Goal: Task Accomplishment & Management: Use online tool/utility

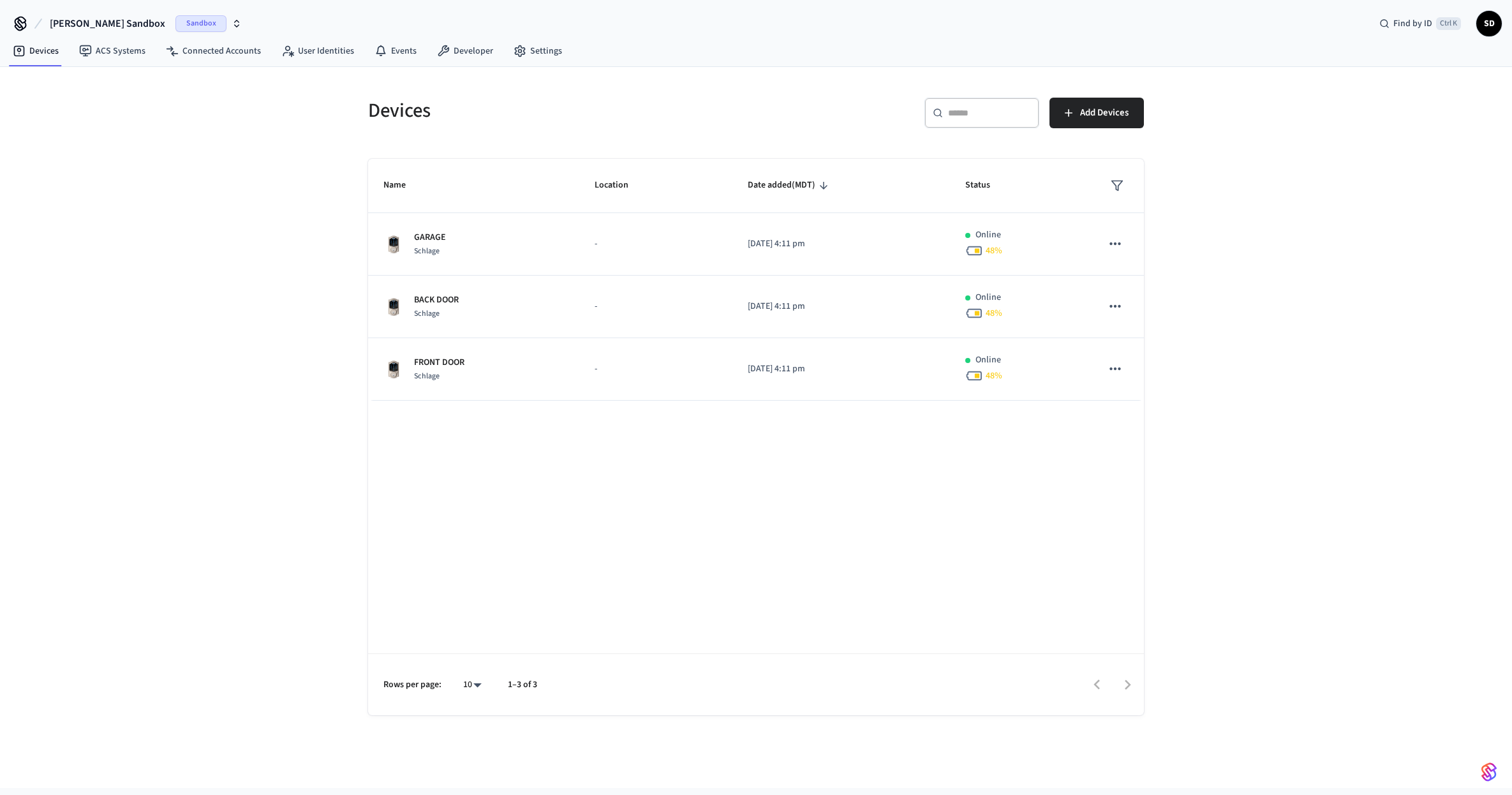
click at [225, 194] on div "Devices ​ ​ Add Devices Name Location Date added (MDT) Status GARAGE Schlage - …" at bounding box center [756, 428] width 1512 height 721
click at [385, 416] on div "Devices ​ ​ Add Devices Name Location Date added (MDT) Status GARAGE Schlage - …" at bounding box center [756, 428] width 1512 height 721
click at [277, 335] on div "Devices ​ ​ Add Devices Name Location Date added (MDT) Status GARAGE Schlage - …" at bounding box center [756, 428] width 1512 height 721
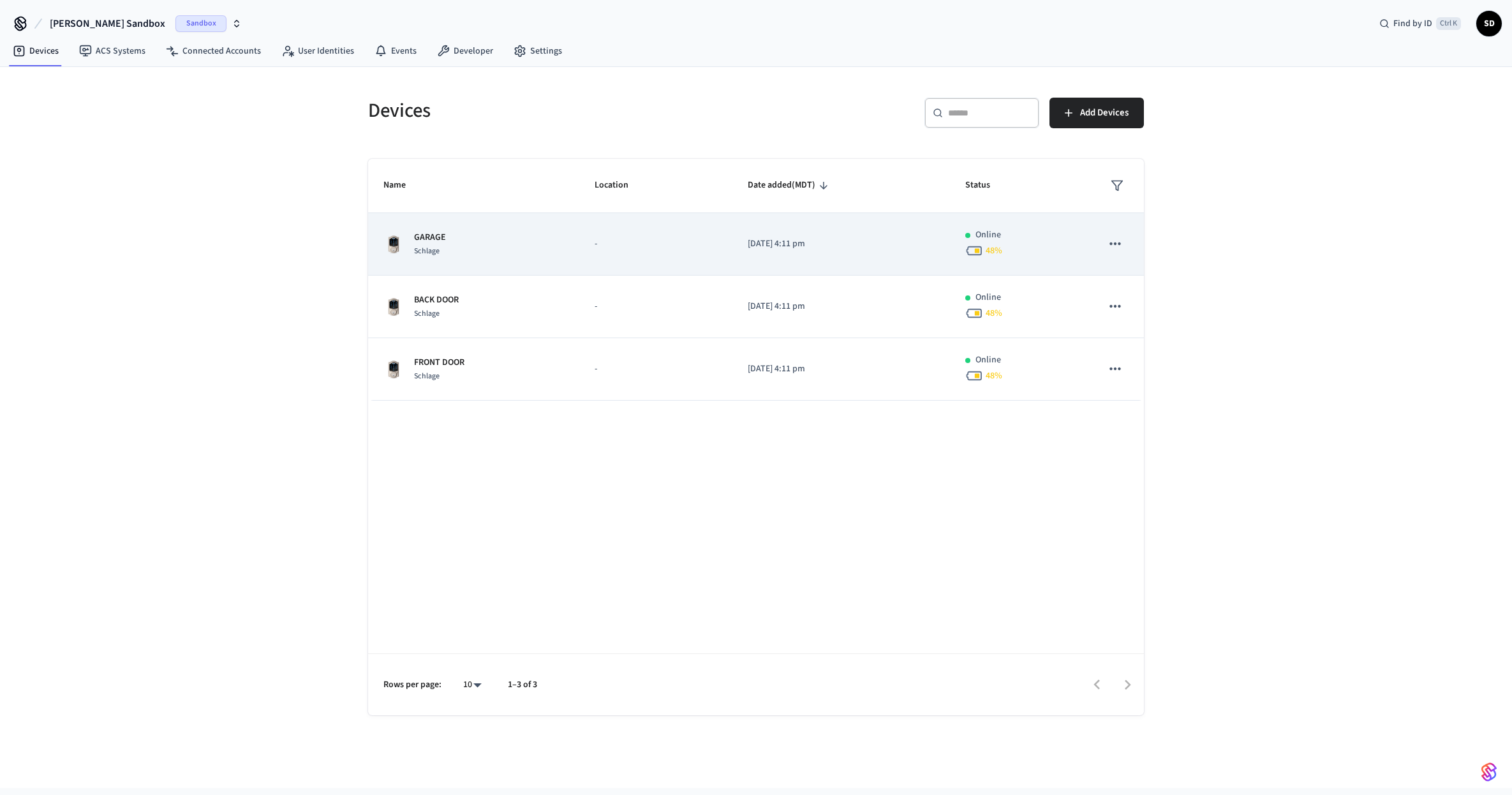
click at [433, 234] on p "GARAGE" at bounding box center [430, 238] width 32 height 14
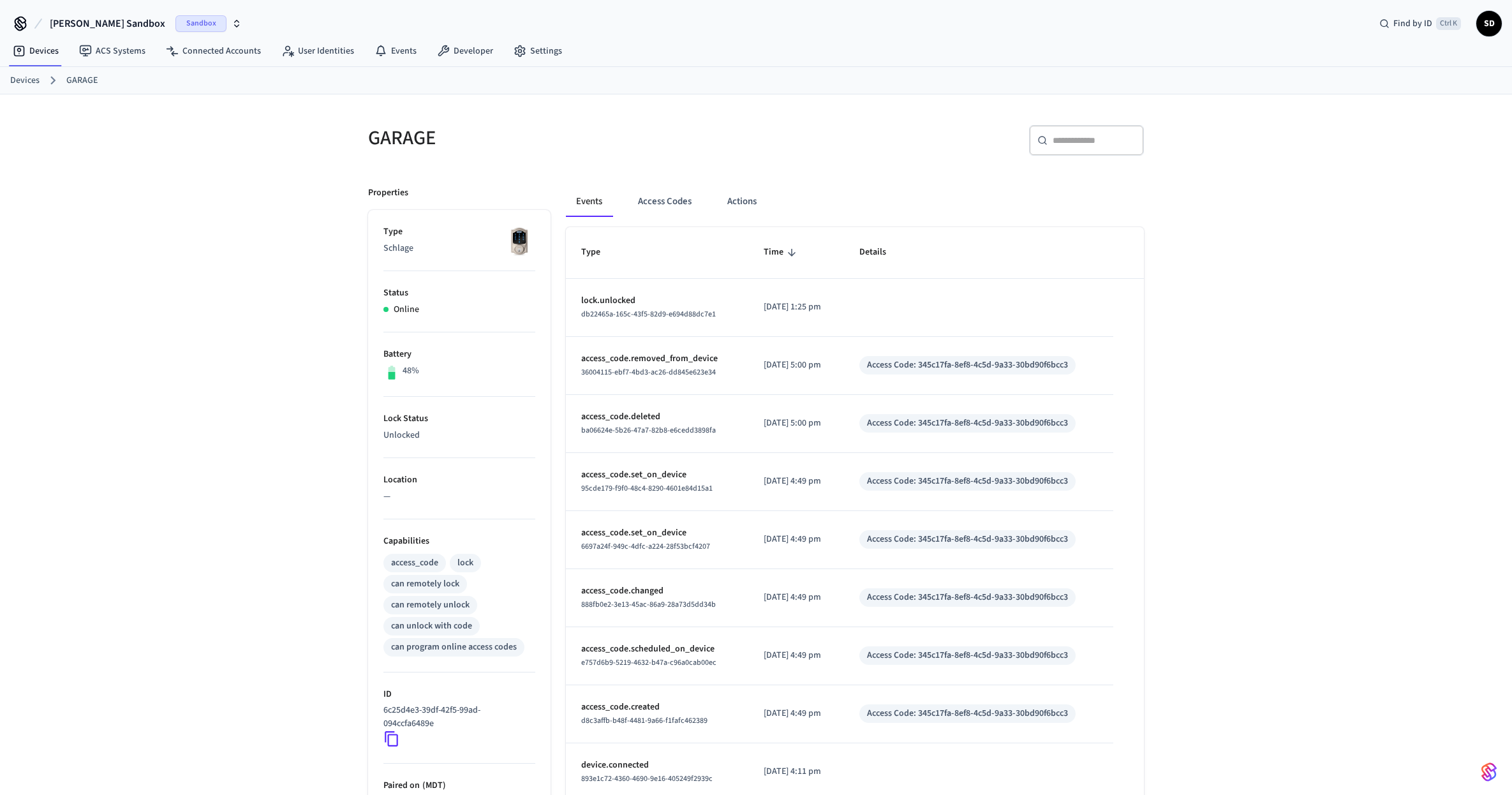
click at [451, 425] on div "GARAGE ​ ​ Properties Type Schlage Status Online Battery 48% Lock Status Unlock…" at bounding box center [756, 520] width 1512 height 852
click at [546, 440] on div "GARAGE ​ ​ Properties Type Schlage Status Online Battery 48% Lock Status Unlock…" at bounding box center [756, 520] width 1512 height 852
click at [291, 318] on div "GARAGE ​ ​ Properties Type Schlage Status Online Battery 48% Lock Status Unlock…" at bounding box center [756, 520] width 1512 height 852
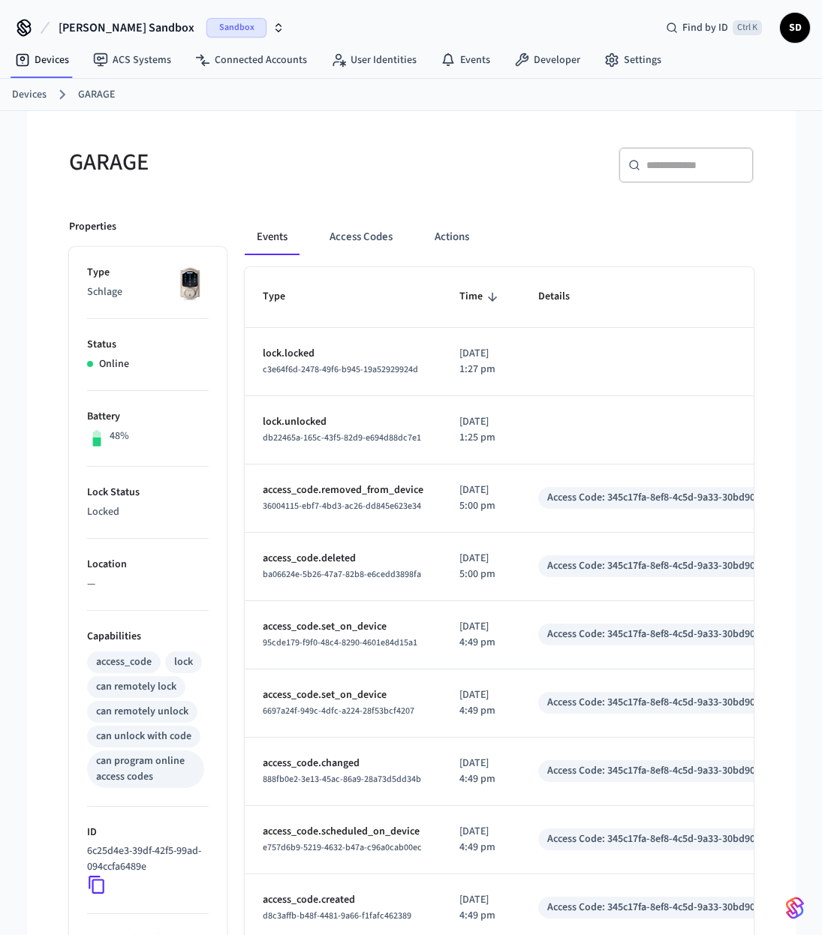
click at [278, 167] on h5 "GARAGE" at bounding box center [235, 162] width 333 height 31
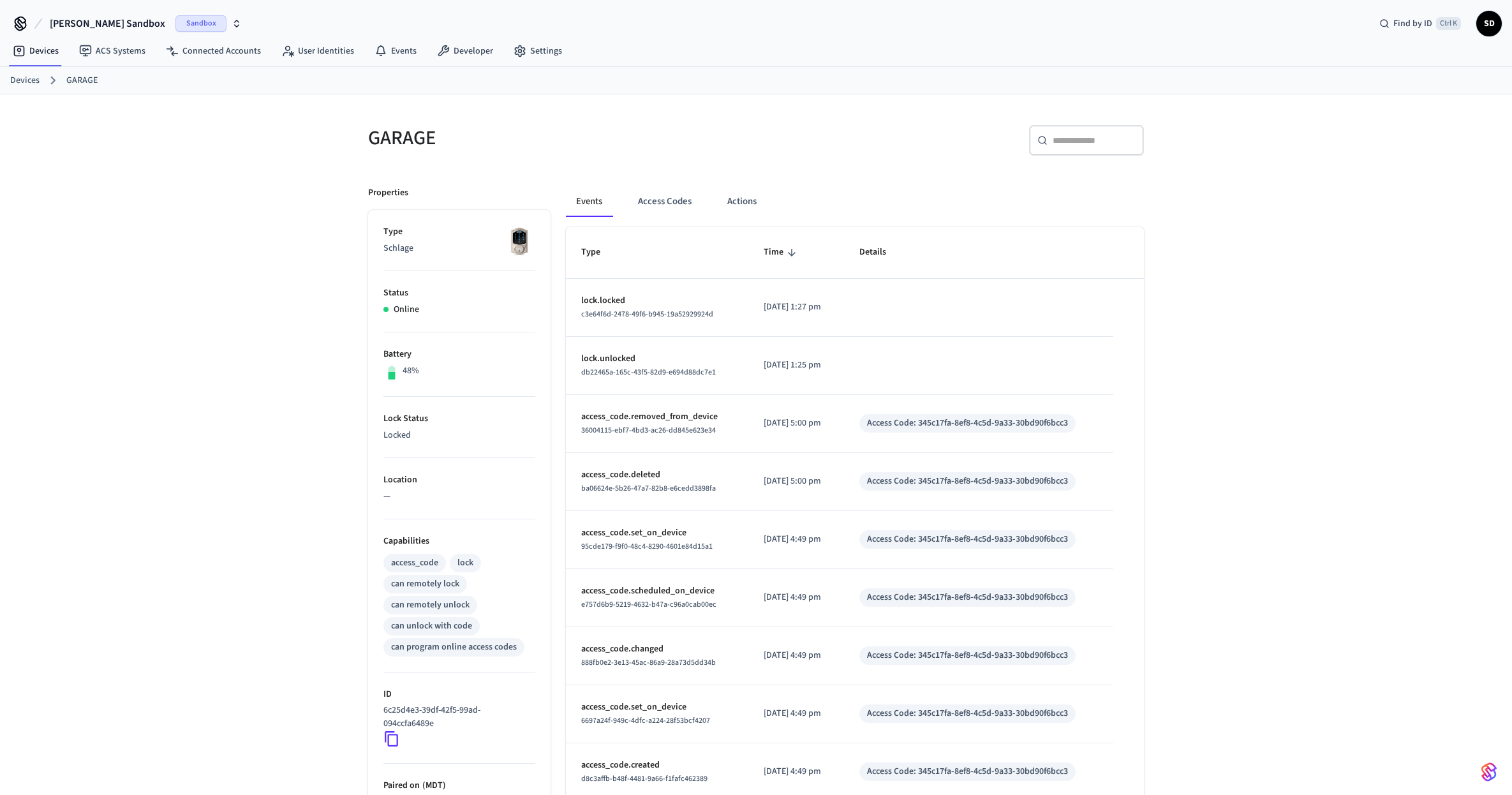
click at [1252, 207] on div "GARAGE ​ ​ Properties Type Schlage Status Online Battery 48% Lock Status Locked…" at bounding box center [756, 520] width 1512 height 852
click at [1292, 286] on div "GARAGE ​ ​ Properties Type Schlage Status Online Battery 48% Lock Status Locked…" at bounding box center [756, 520] width 1512 height 852
click at [1312, 394] on div "GARAGE ​ ​ Properties Type Schlage Status Online Battery 48% Lock Status Locked…" at bounding box center [756, 520] width 1512 height 852
click at [1208, 480] on div "GARAGE ​ ​ Properties Type Schlage Status Online Battery 48% Lock Status Locked…" at bounding box center [756, 520] width 1512 height 852
click at [439, 31] on div "[PERSON_NAME] Sandbox Sandbox Find by ID Ctrl K SD Devices ACS Systems Connecte…" at bounding box center [756, 473] width 1512 height 946
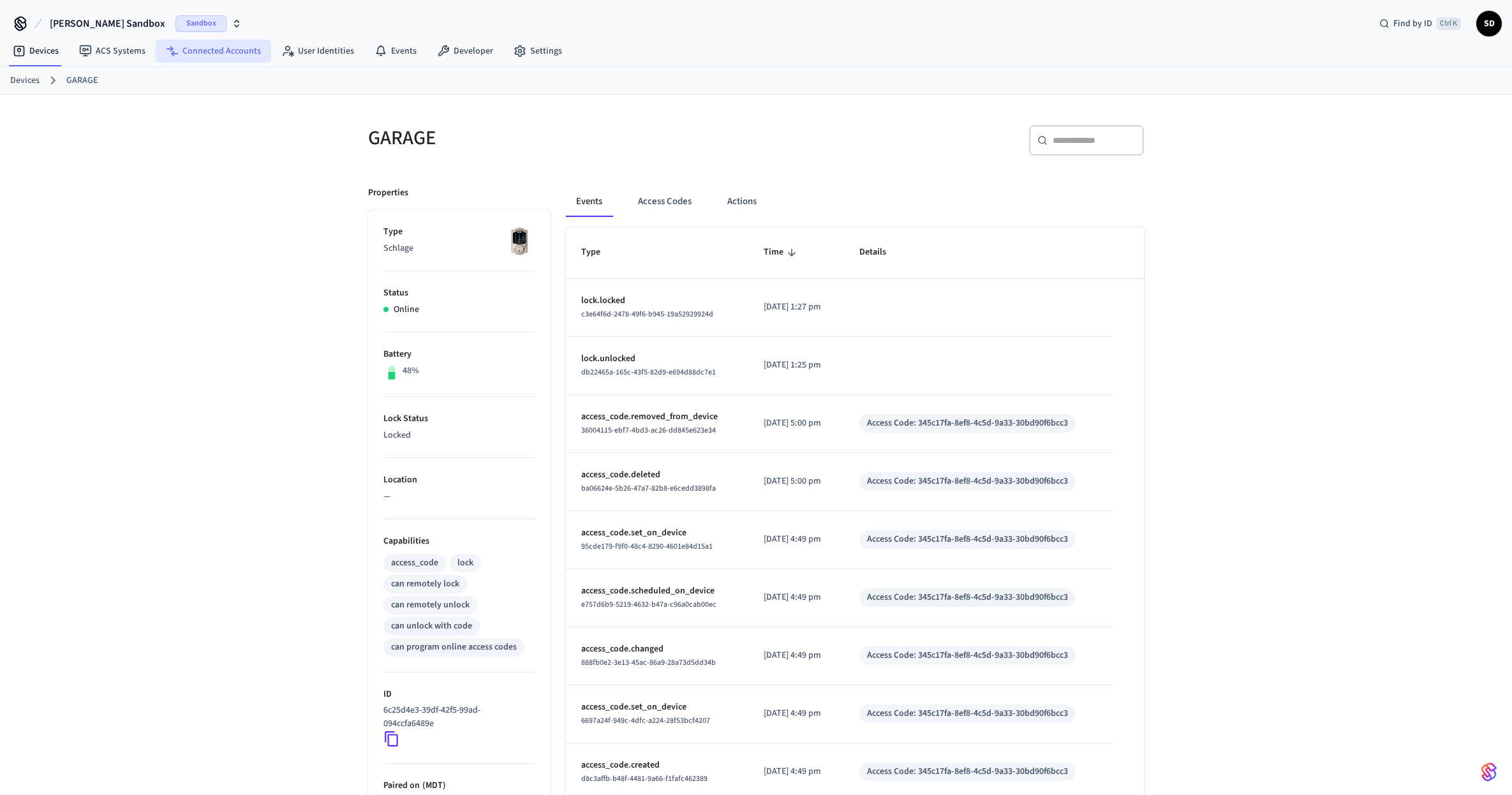
click at [214, 58] on link "Connected Accounts" at bounding box center [213, 51] width 116 height 23
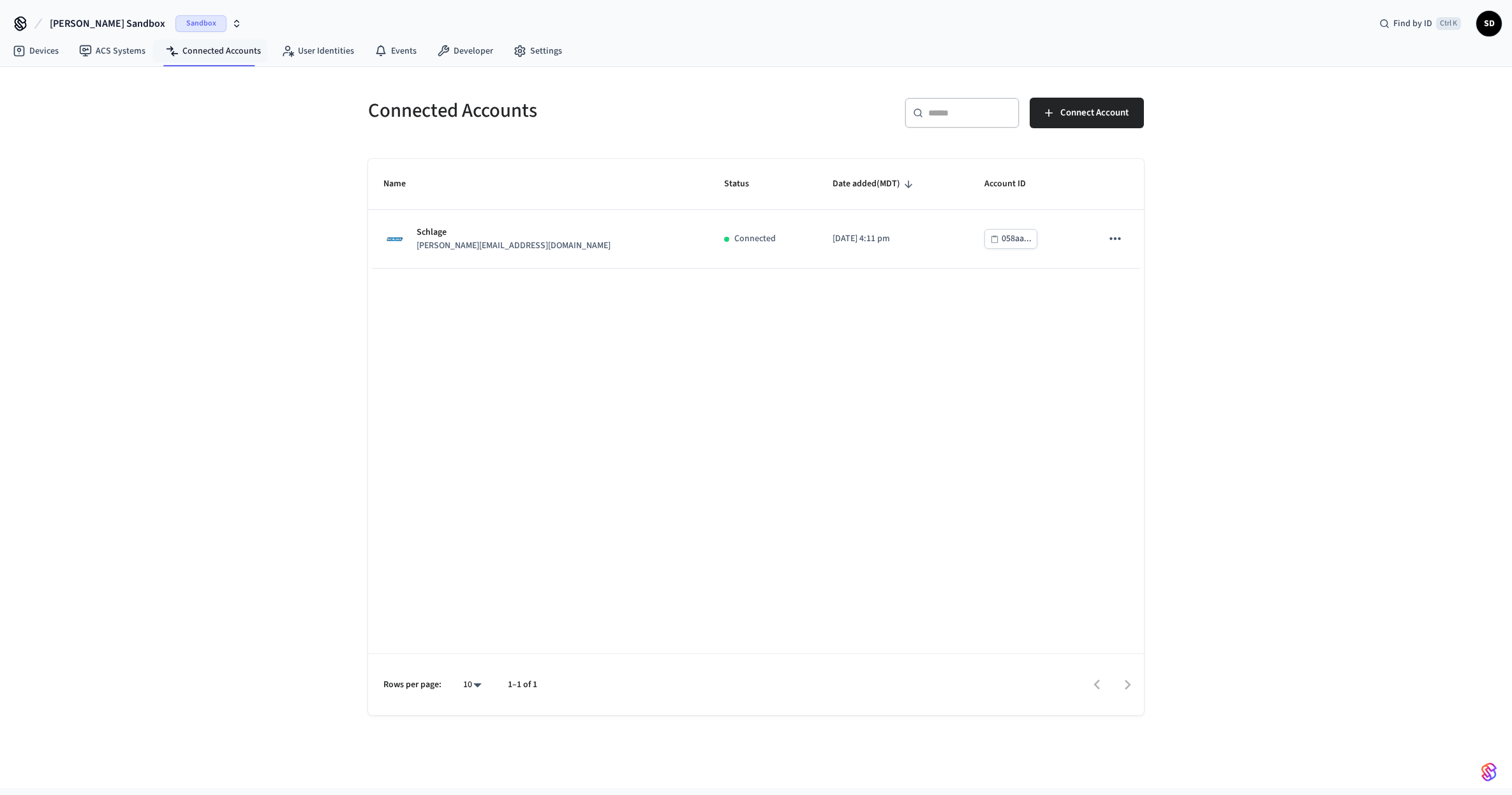
drag, startPoint x: 1255, startPoint y: 301, endPoint x: 464, endPoint y: 446, distance: 804.2
click at [465, 447] on div "Connected Accounts ​ ​ Connect Account Name Status Date added (MDT) Account ID …" at bounding box center [756, 428] width 1512 height 721
click at [241, 296] on div "Connected Accounts ​ ​ Connect Account Name Status Date added (MDT) Account ID …" at bounding box center [756, 428] width 1512 height 721
click at [277, 231] on div "Connected Accounts ​ ​ Connect Account Name Status Date added (MDT) Account ID …" at bounding box center [756, 428] width 1512 height 721
click at [48, 52] on link "Devices" at bounding box center [36, 51] width 66 height 23
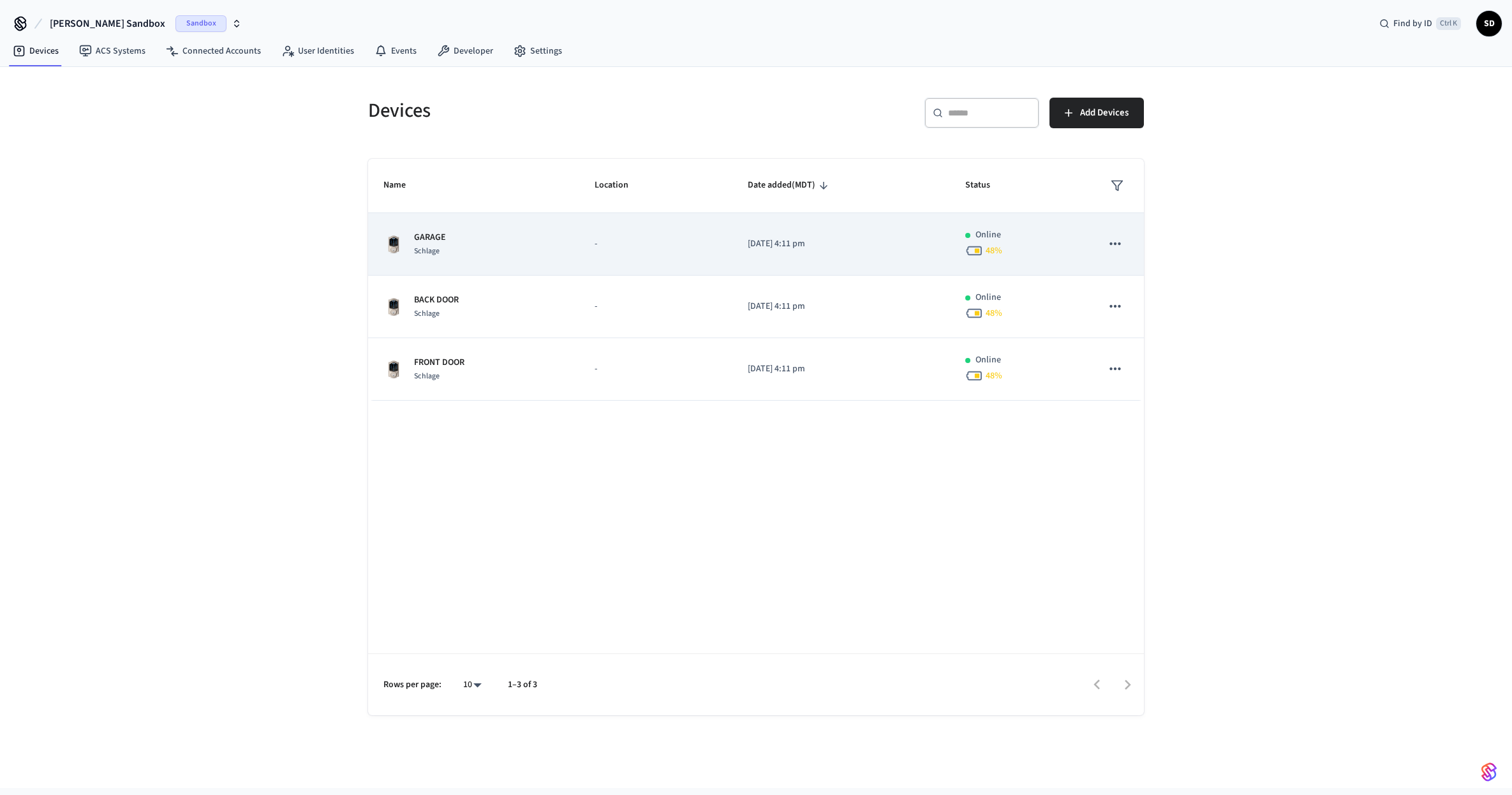
click at [529, 236] on div "GARAGE Schlage" at bounding box center [473, 245] width 180 height 27
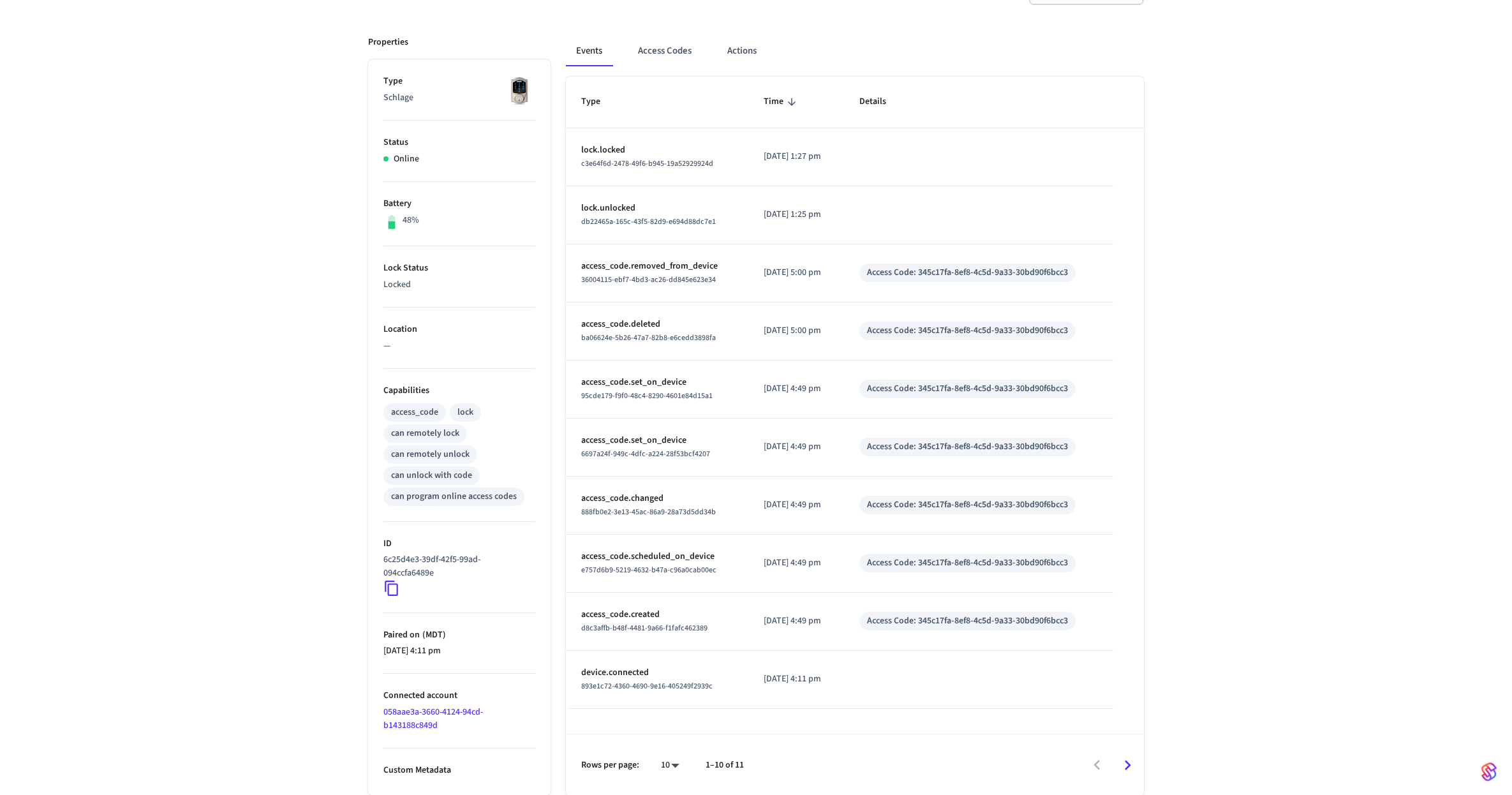
scroll to position [151, 0]
click at [266, 458] on div "GARAGE ​ ​ Properties Type Schlage Status Online Battery 48% Lock Status Locked…" at bounding box center [756, 369] width 1512 height 852
drag, startPoint x: 168, startPoint y: 183, endPoint x: 193, endPoint y: 173, distance: 26.9
click at [178, 177] on div "GARAGE ​ ​ Properties Type Schlage Status Online Battery 48% Lock Status Locked…" at bounding box center [756, 369] width 1512 height 852
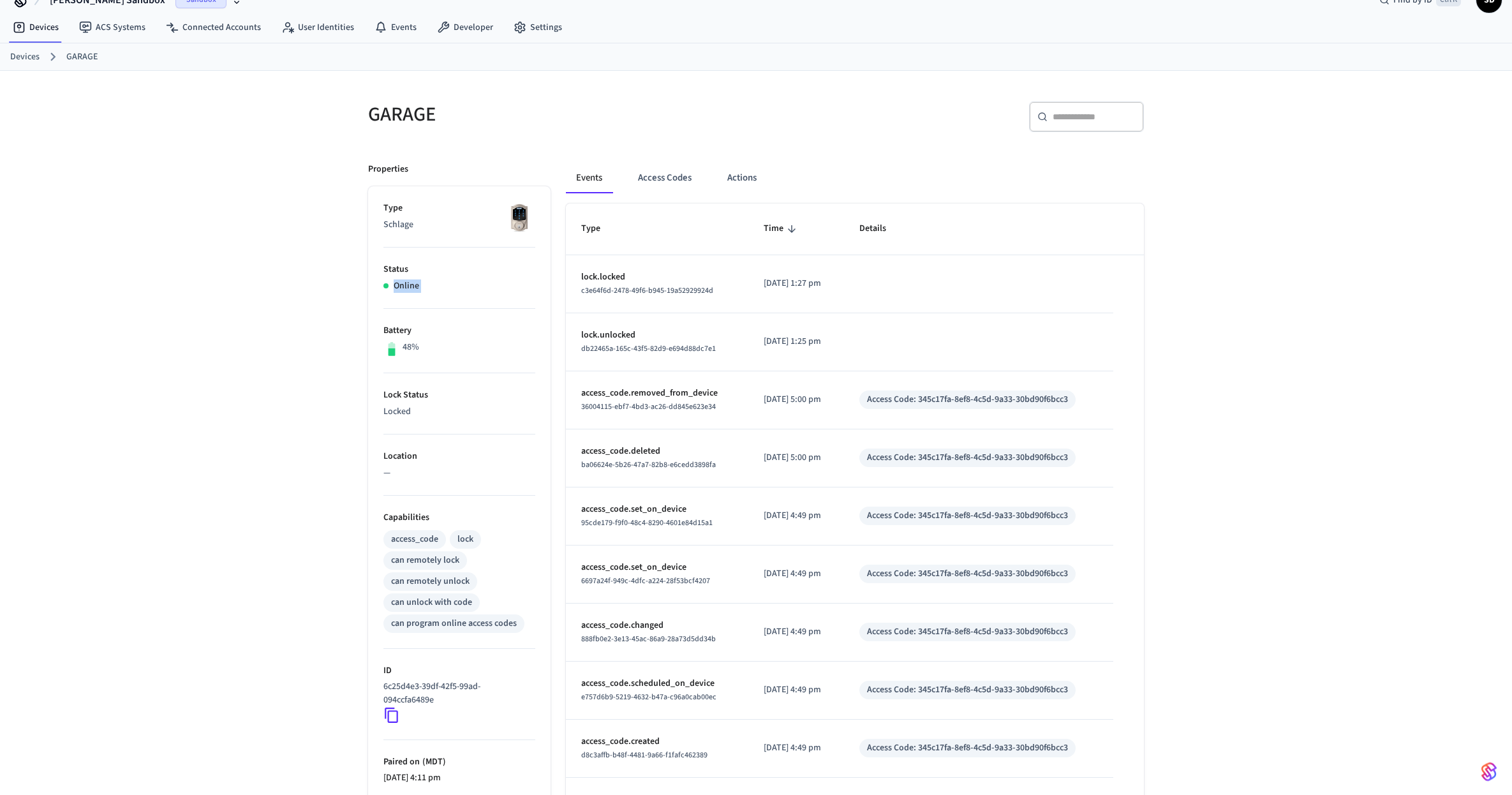
scroll to position [0, 0]
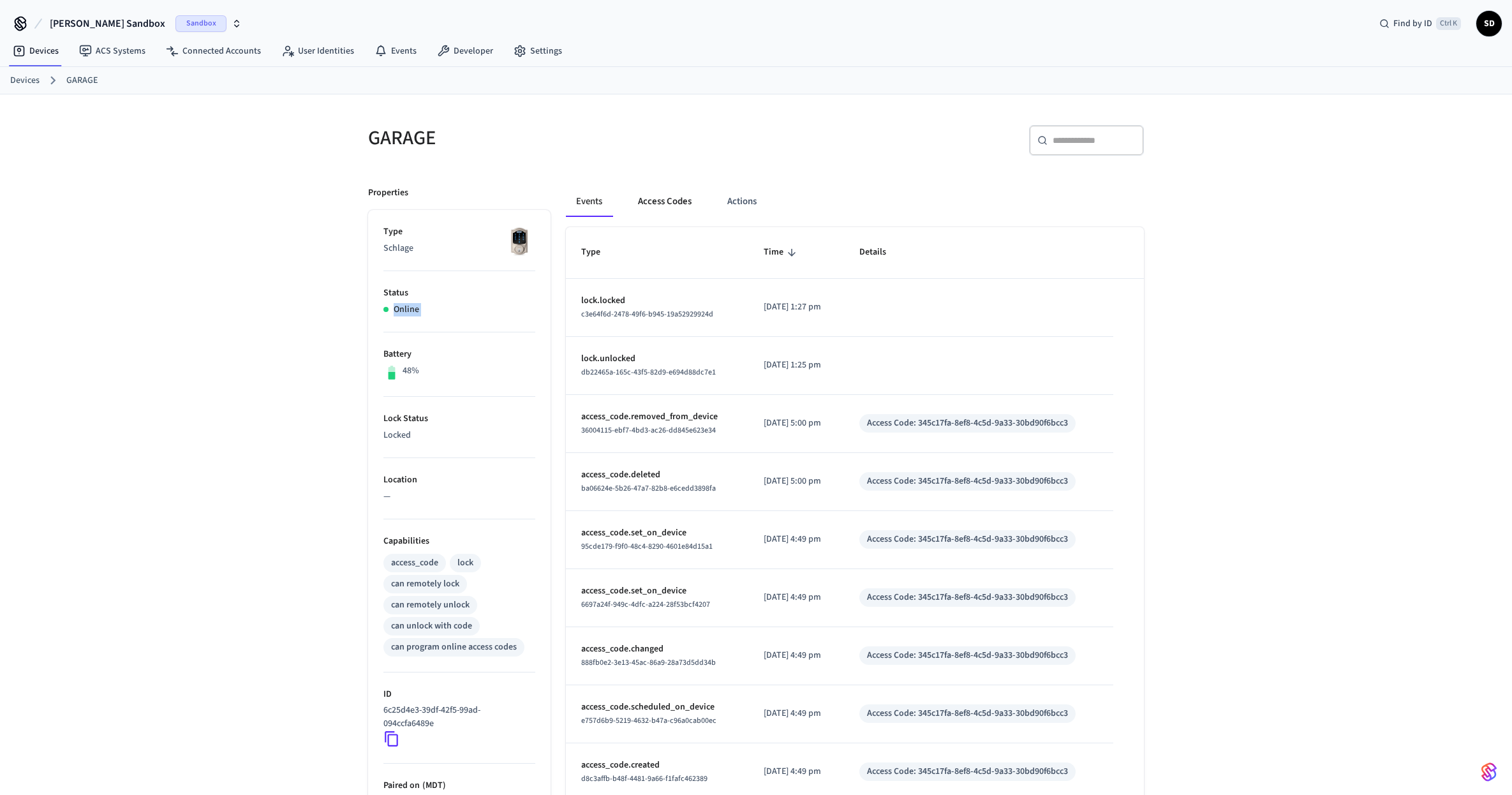
click at [683, 211] on button "Access Codes" at bounding box center [664, 202] width 74 height 31
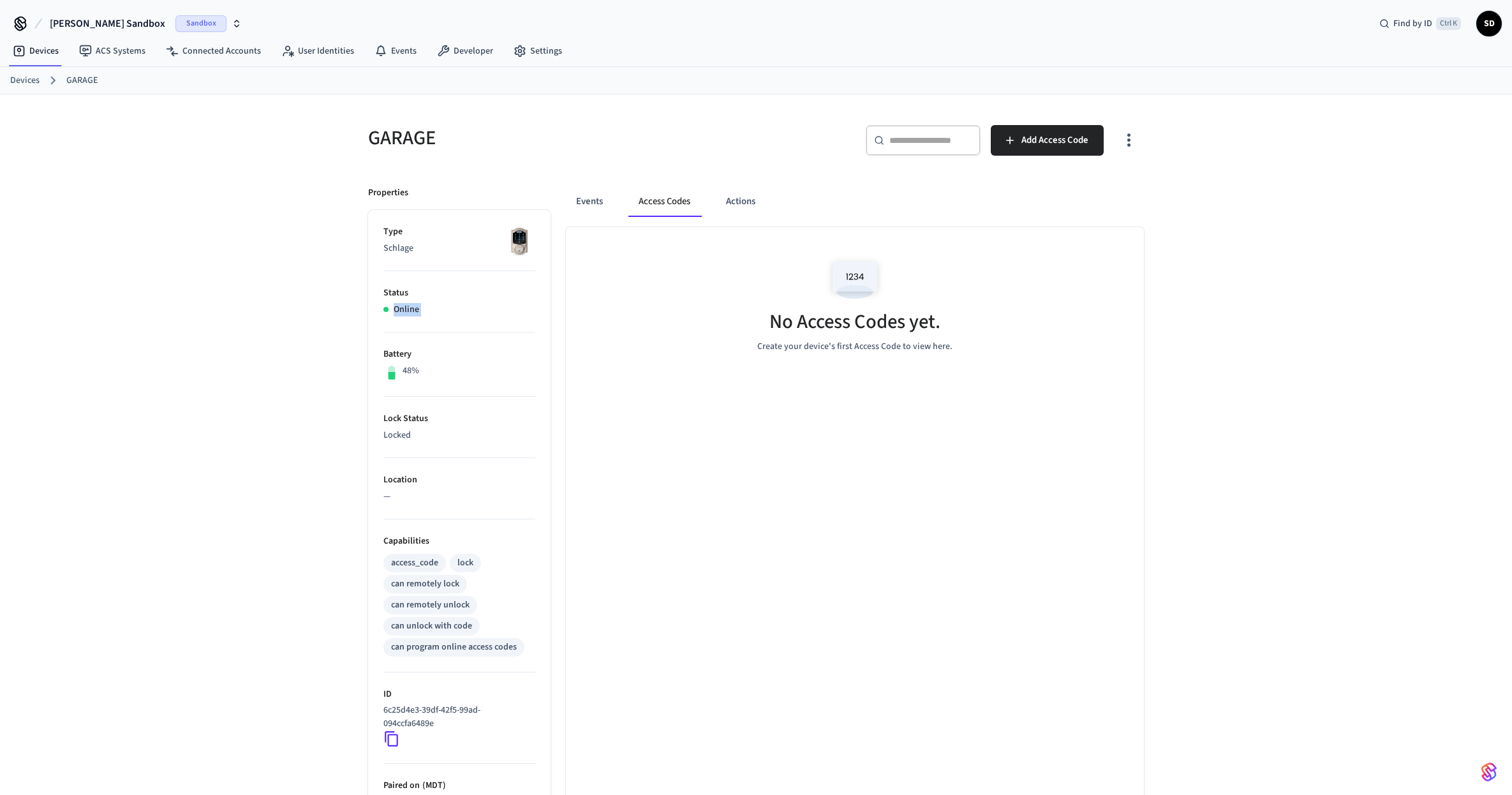
click at [858, 268] on img at bounding box center [855, 280] width 58 height 54
click at [915, 341] on div "No Access Codes yet. Create your device's first Access Code to view here." at bounding box center [855, 303] width 578 height 152
click at [1036, 385] on div "No Access Codes yet. Create your device's first Access Code to view here." at bounding box center [855, 587] width 578 height 719
click at [276, 181] on div "GARAGE ​ ​ Add Access Code Properties Type Schlage Status Online Battery 48% Lo…" at bounding box center [756, 520] width 1512 height 852
click at [1079, 417] on div "No Access Codes yet. Create your device's first Access Code to view here." at bounding box center [855, 587] width 578 height 719
